Goal: Check status: Check status

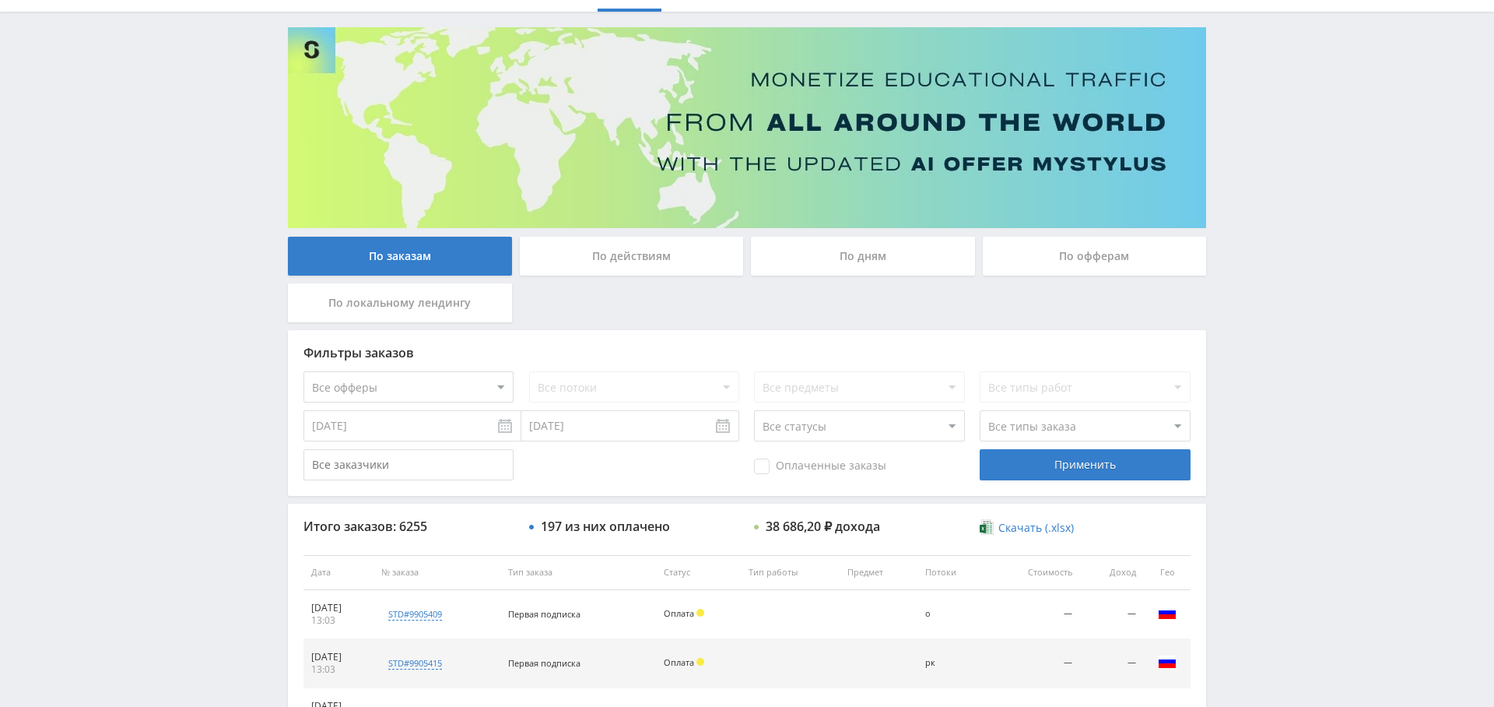
scroll to position [38, 0]
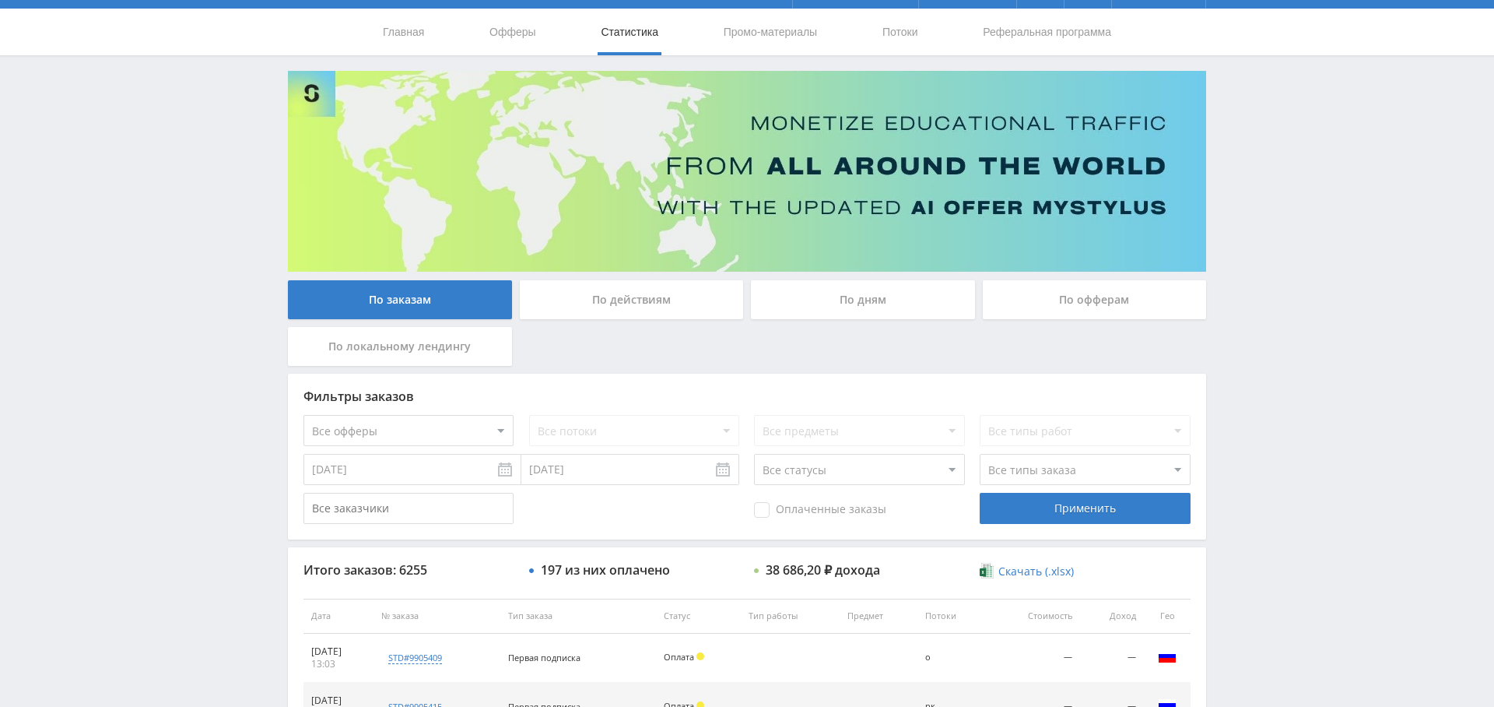
click at [873, 295] on div "По дням" at bounding box center [863, 299] width 224 height 39
click at [0, 0] on input "По дням" at bounding box center [0, 0] width 0 height 0
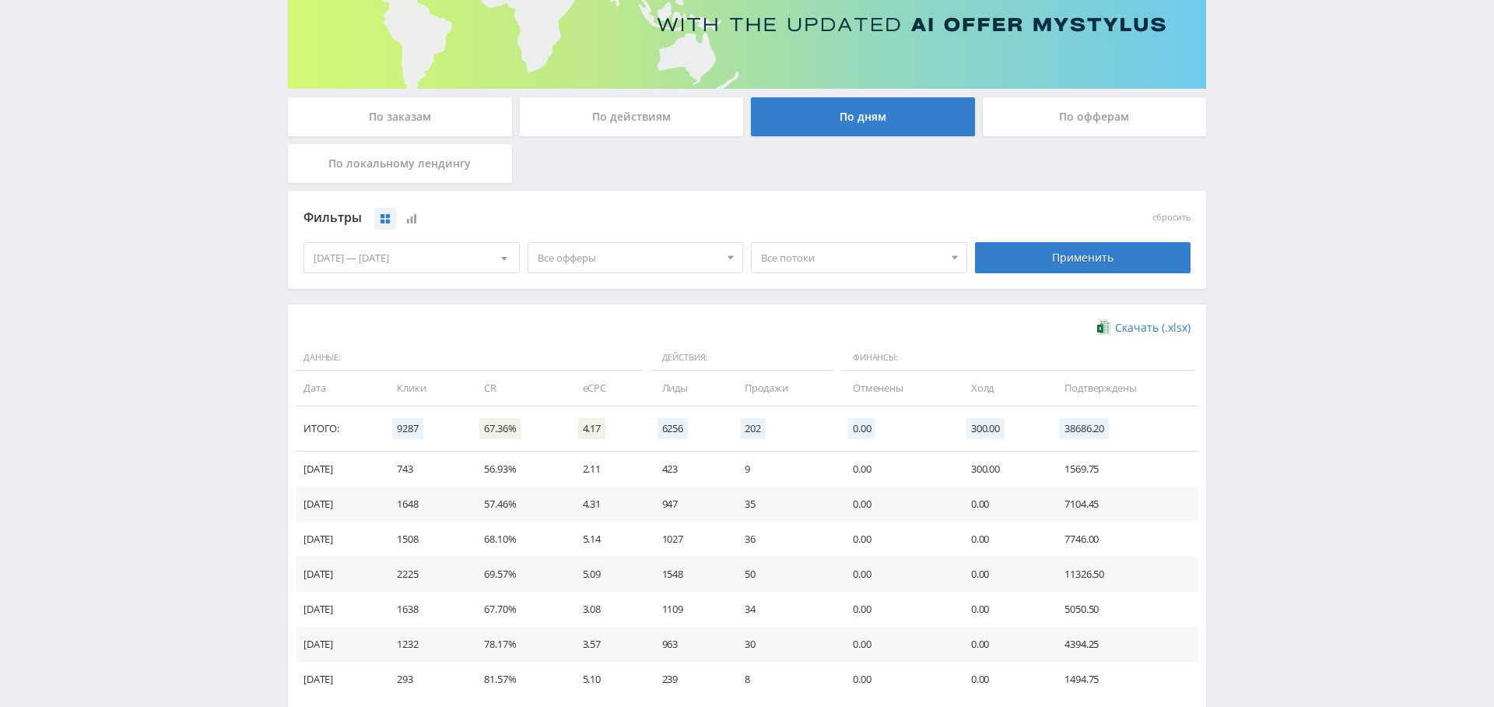
scroll to position [283, 0]
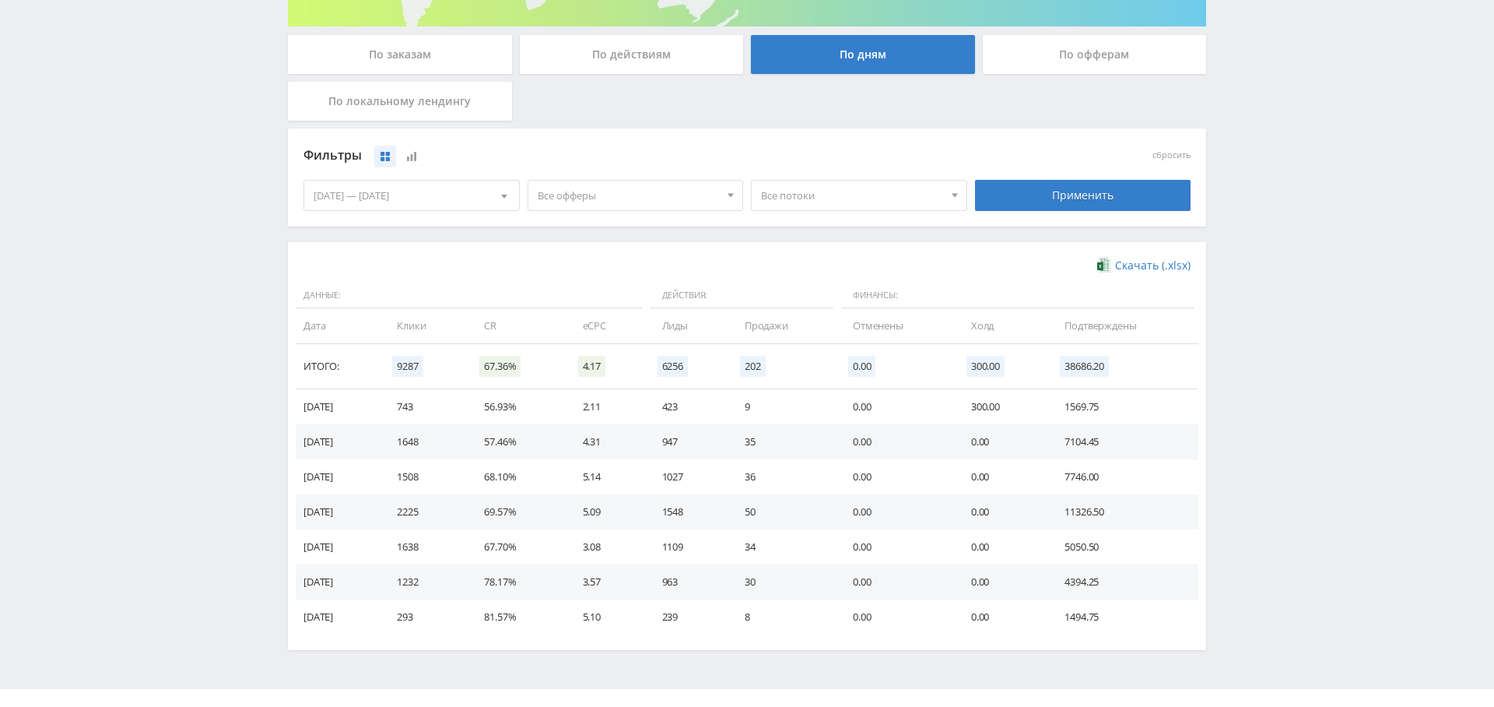
click at [634, 189] on span "Все офферы" at bounding box center [629, 196] width 182 height 30
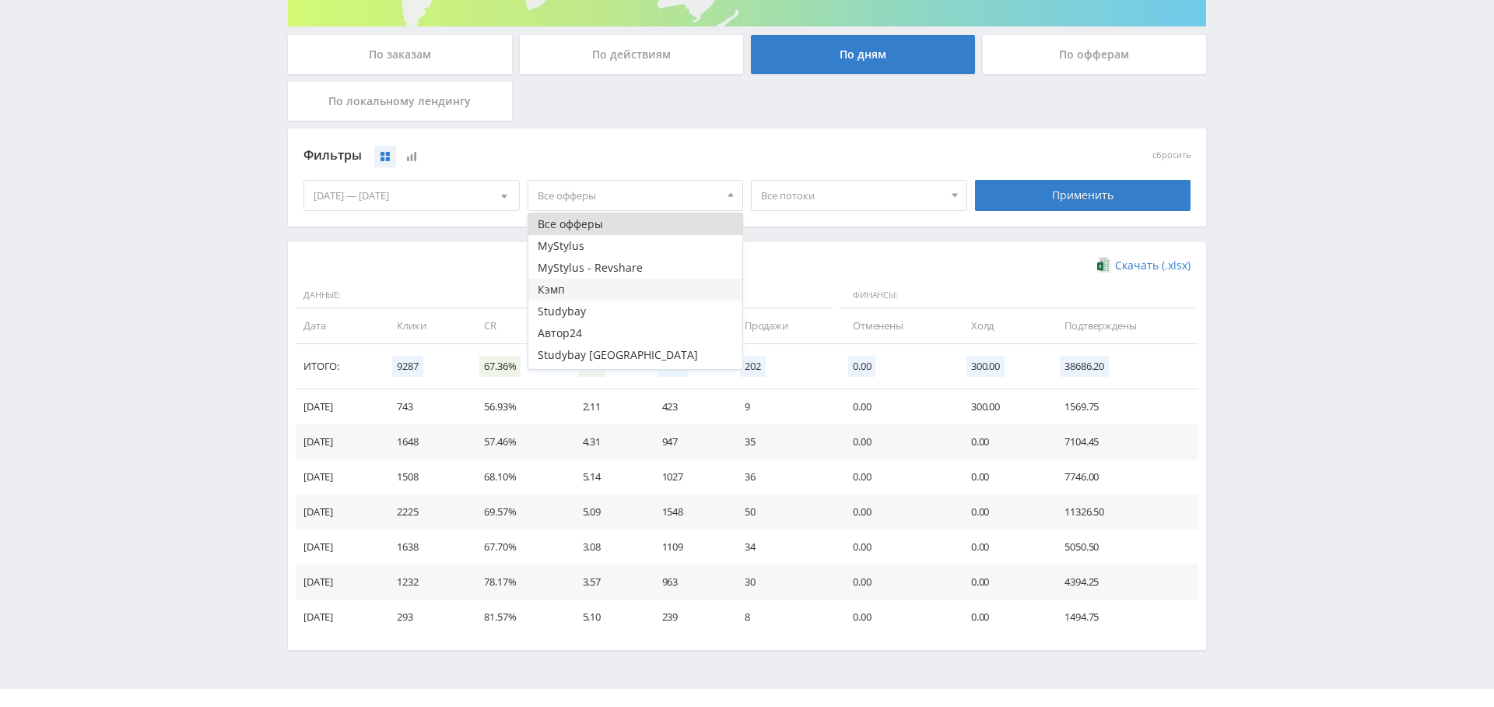
click at [574, 287] on button "Кэмп" at bounding box center [636, 290] width 215 height 22
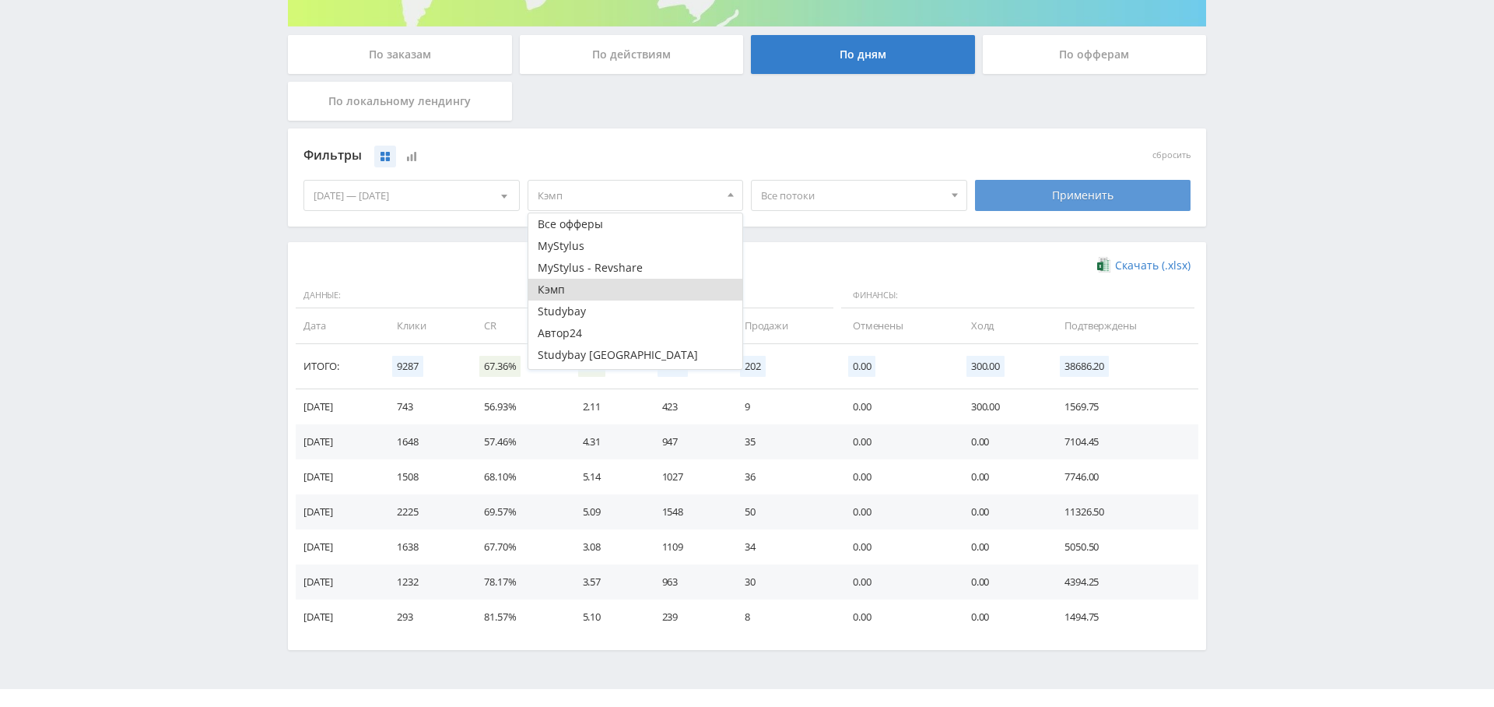
click at [1096, 192] on div "Применить" at bounding box center [1083, 195] width 216 height 31
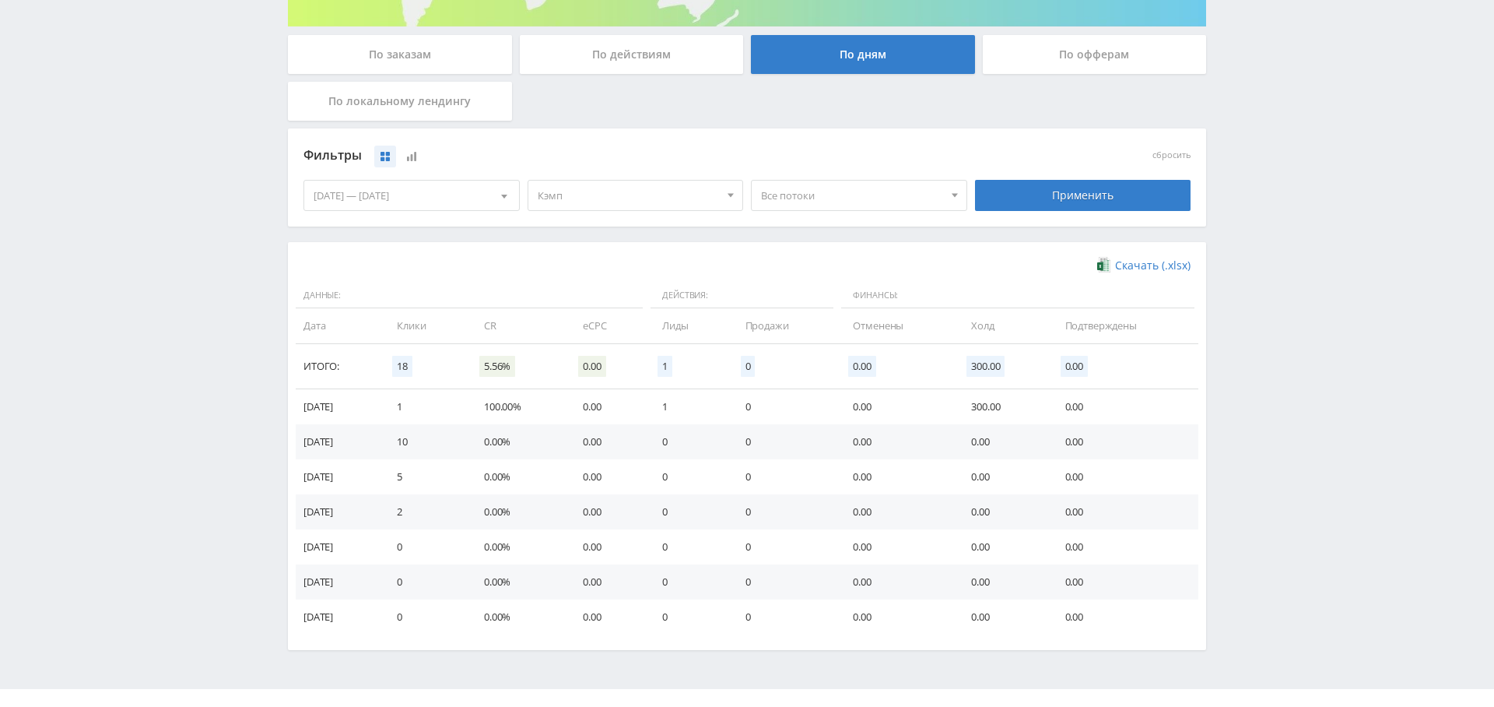
scroll to position [288, 0]
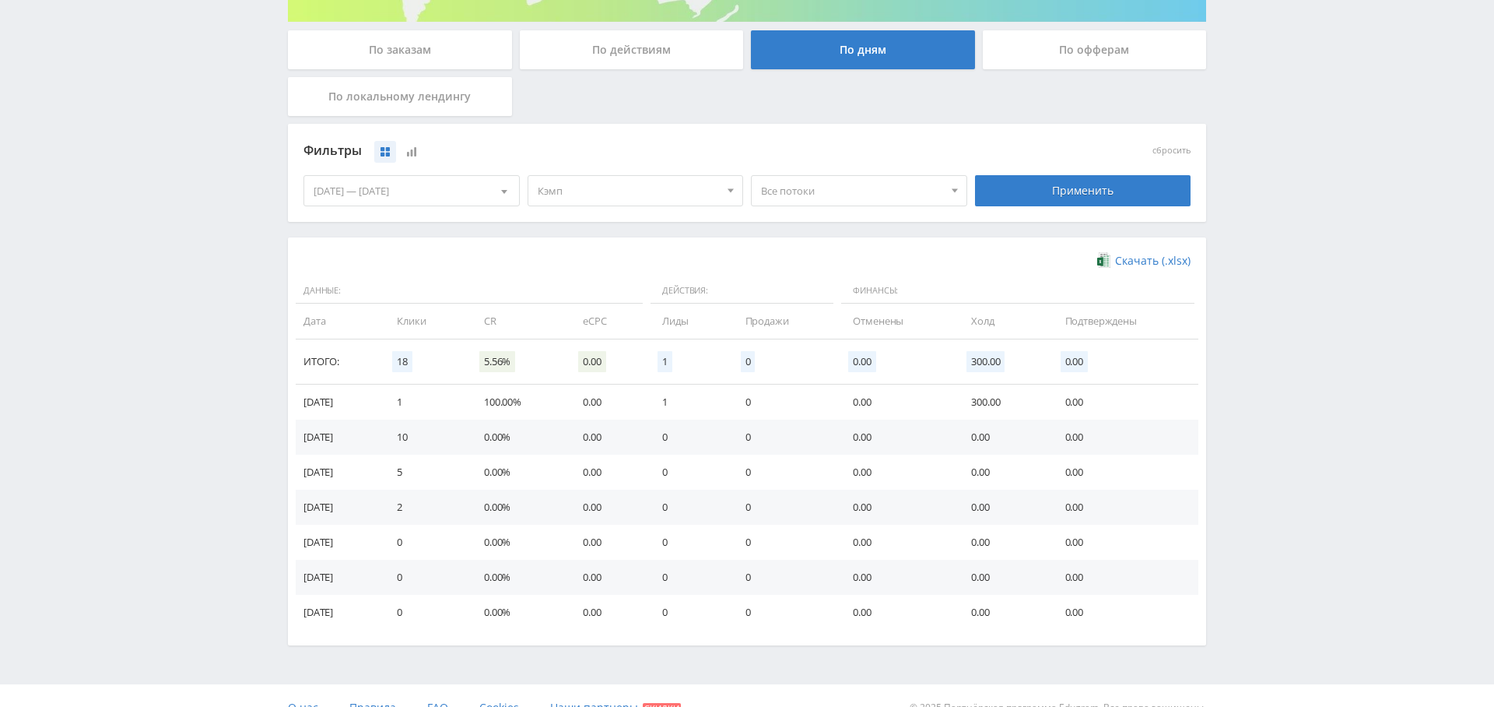
click at [617, 198] on span "Кэмп" at bounding box center [629, 191] width 182 height 30
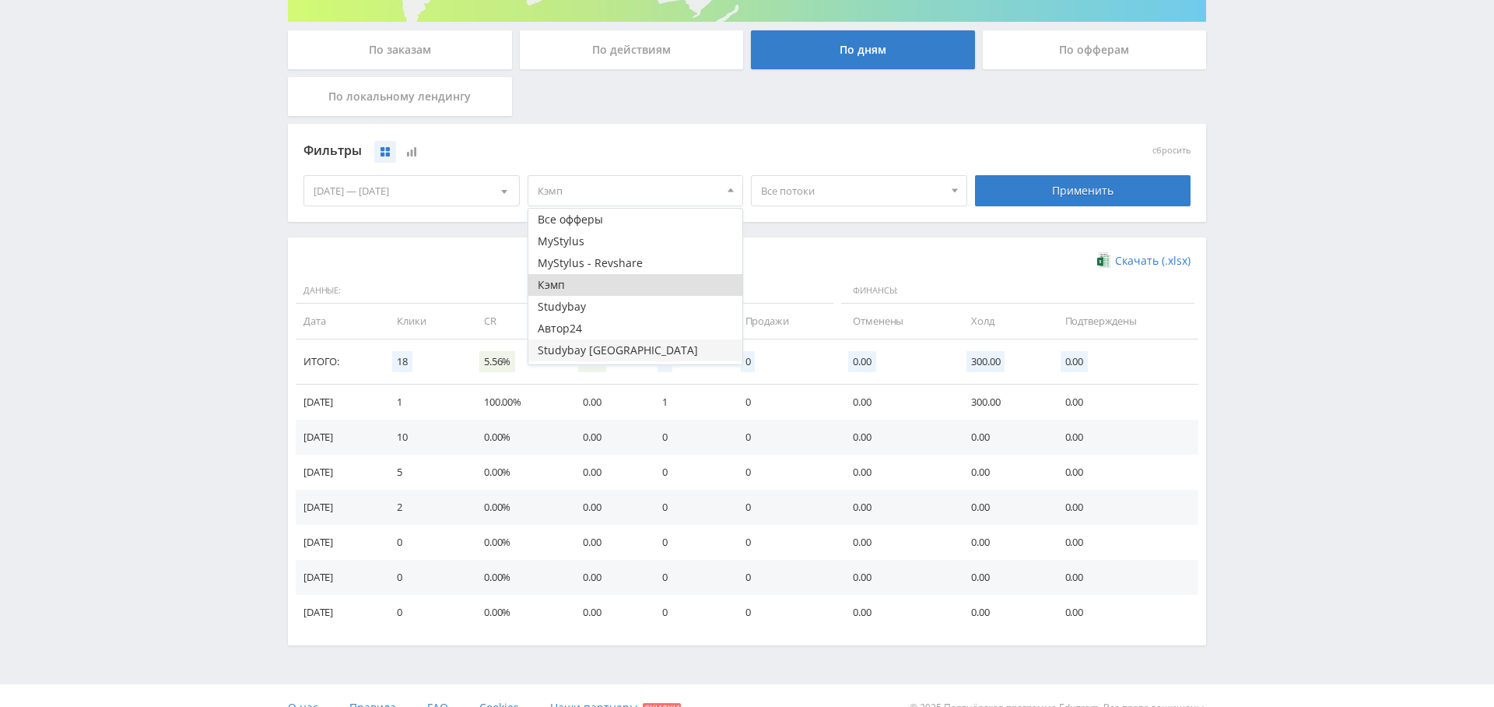
scroll to position [19, 0]
click at [602, 356] on button "Study AI (RevShare)" at bounding box center [636, 353] width 215 height 22
drag, startPoint x: 594, startPoint y: 269, endPoint x: 602, endPoint y: 268, distance: 7.8
click at [594, 269] on button "Кэмп" at bounding box center [636, 266] width 215 height 22
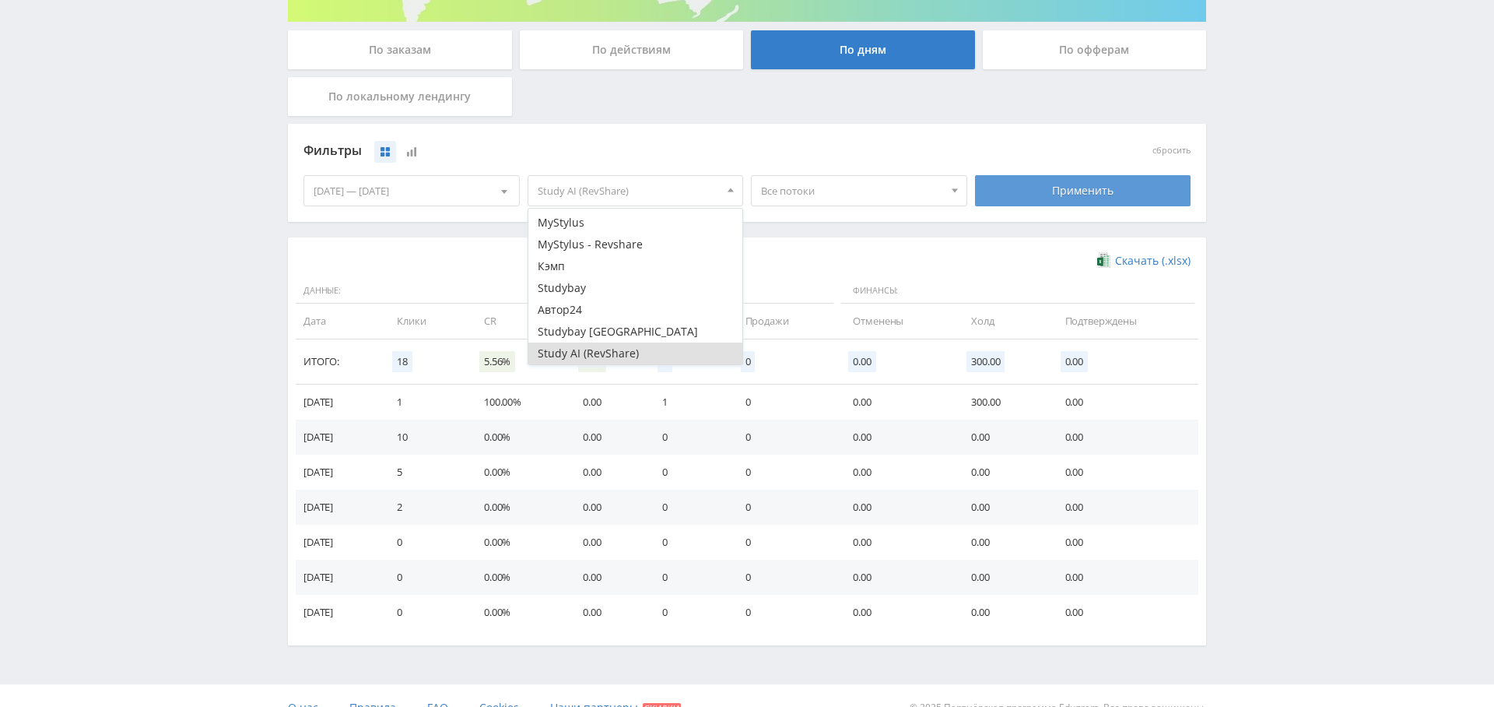
click at [1051, 191] on div "Применить" at bounding box center [1083, 190] width 216 height 31
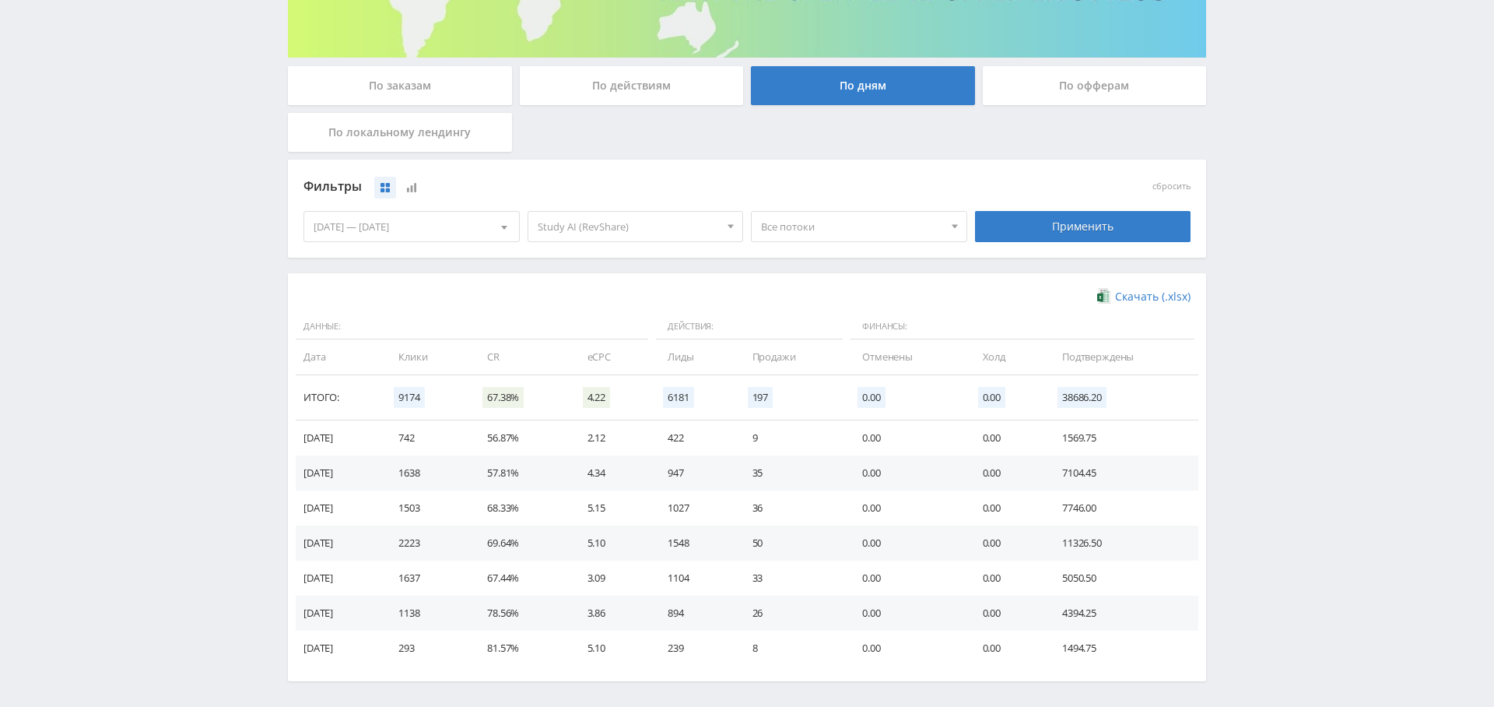
scroll to position [0, 0]
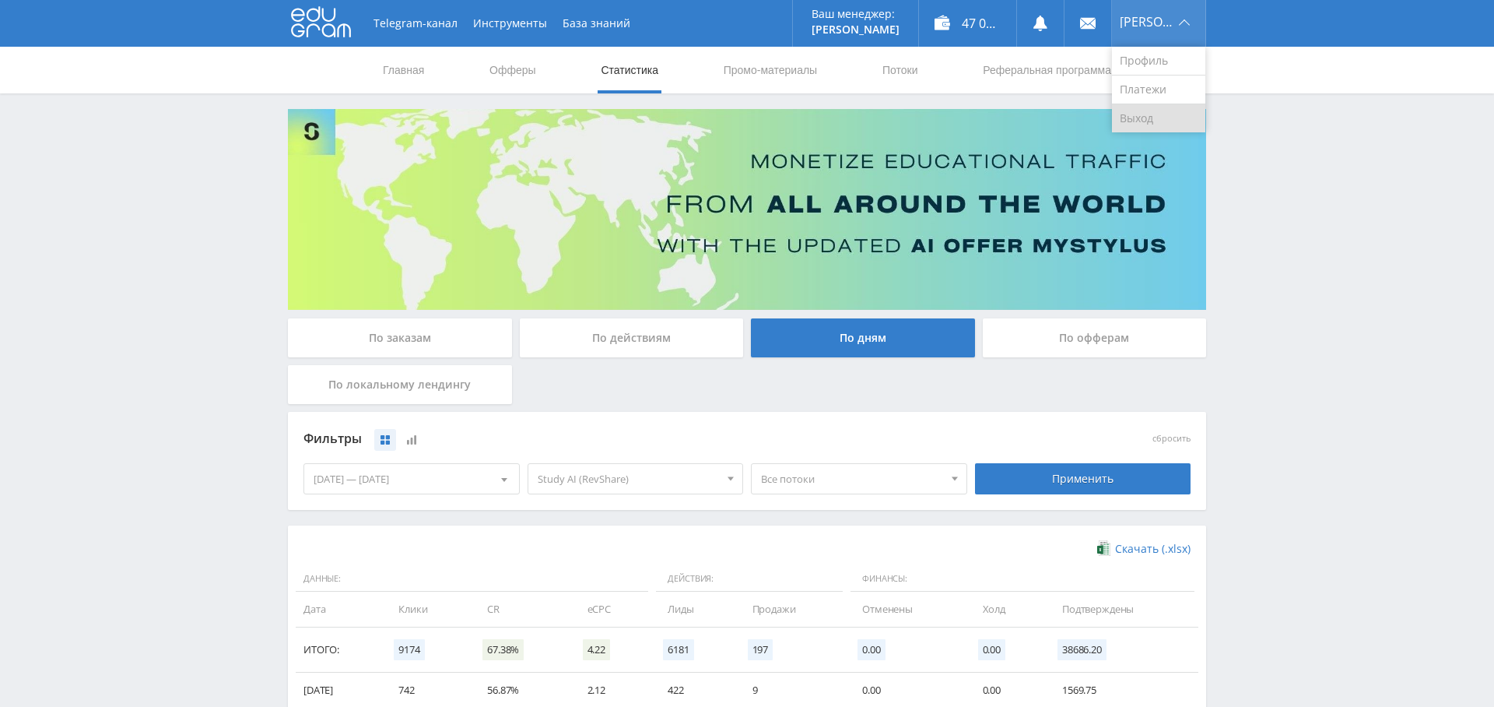
click at [1164, 111] on link "Выход" at bounding box center [1158, 118] width 93 height 28
